Goal: Book appointment/travel/reservation

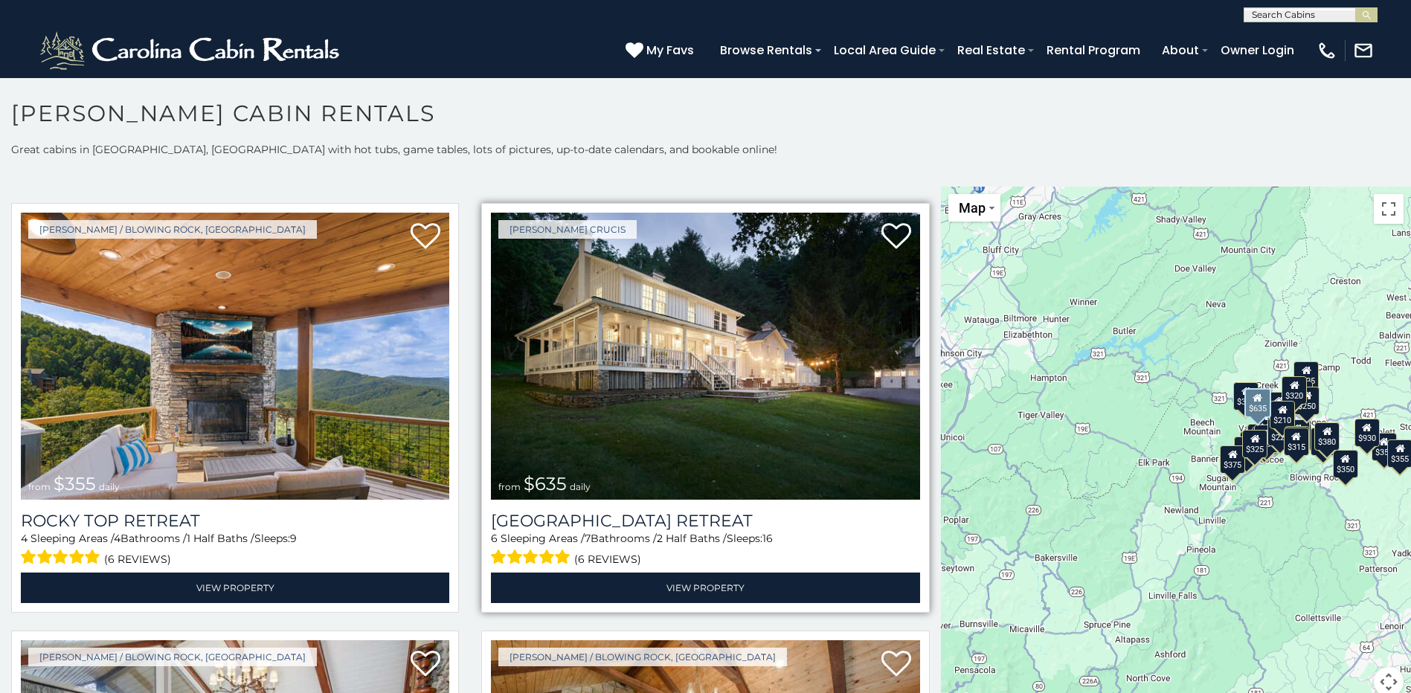
scroll to position [892, 0]
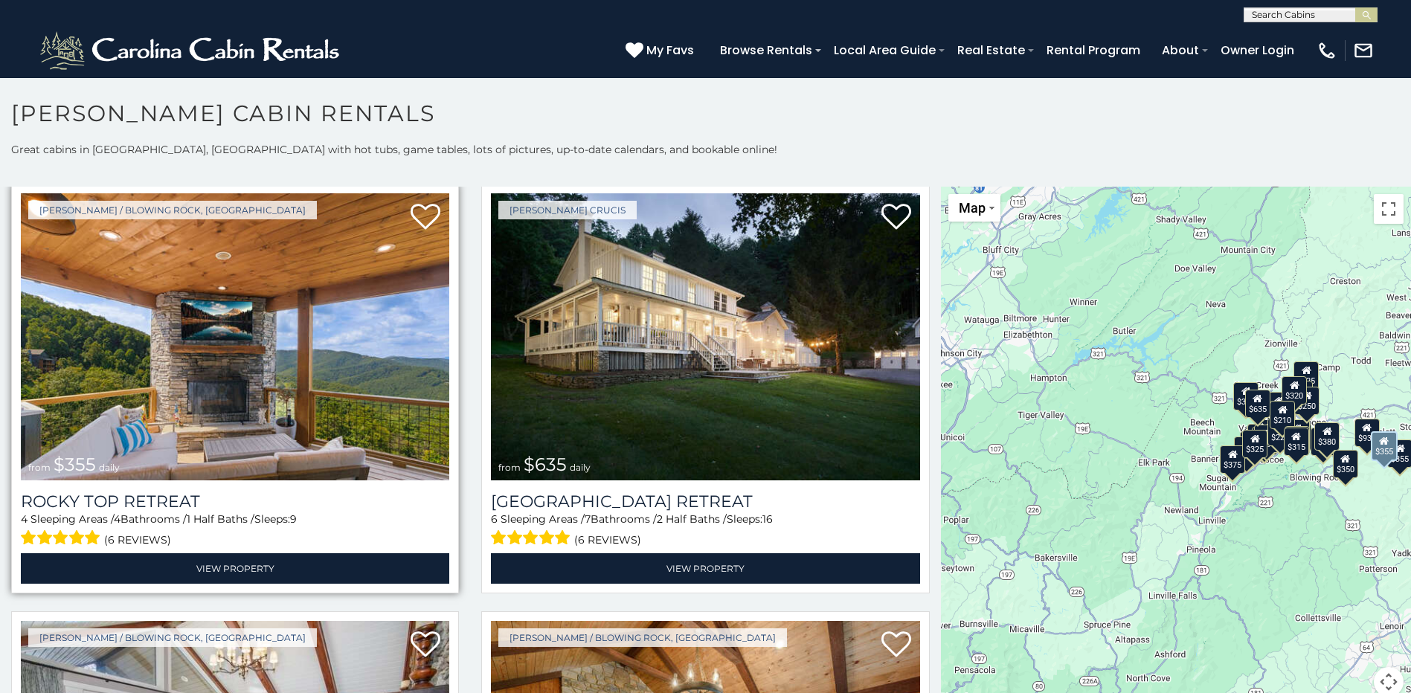
click at [239, 357] on img at bounding box center [235, 336] width 428 height 287
click at [203, 352] on img at bounding box center [235, 336] width 428 height 287
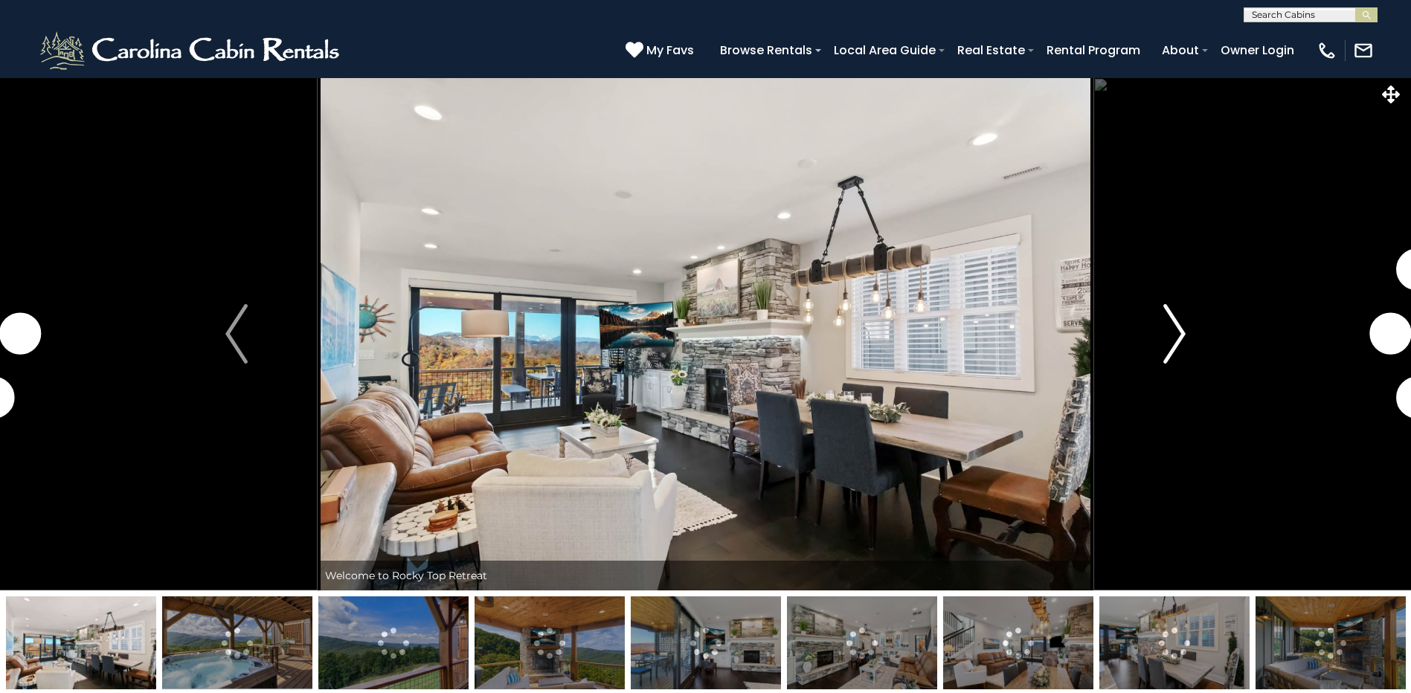
click at [1174, 350] on img "Next" at bounding box center [1174, 333] width 22 height 59
